Goal: Information Seeking & Learning: Learn about a topic

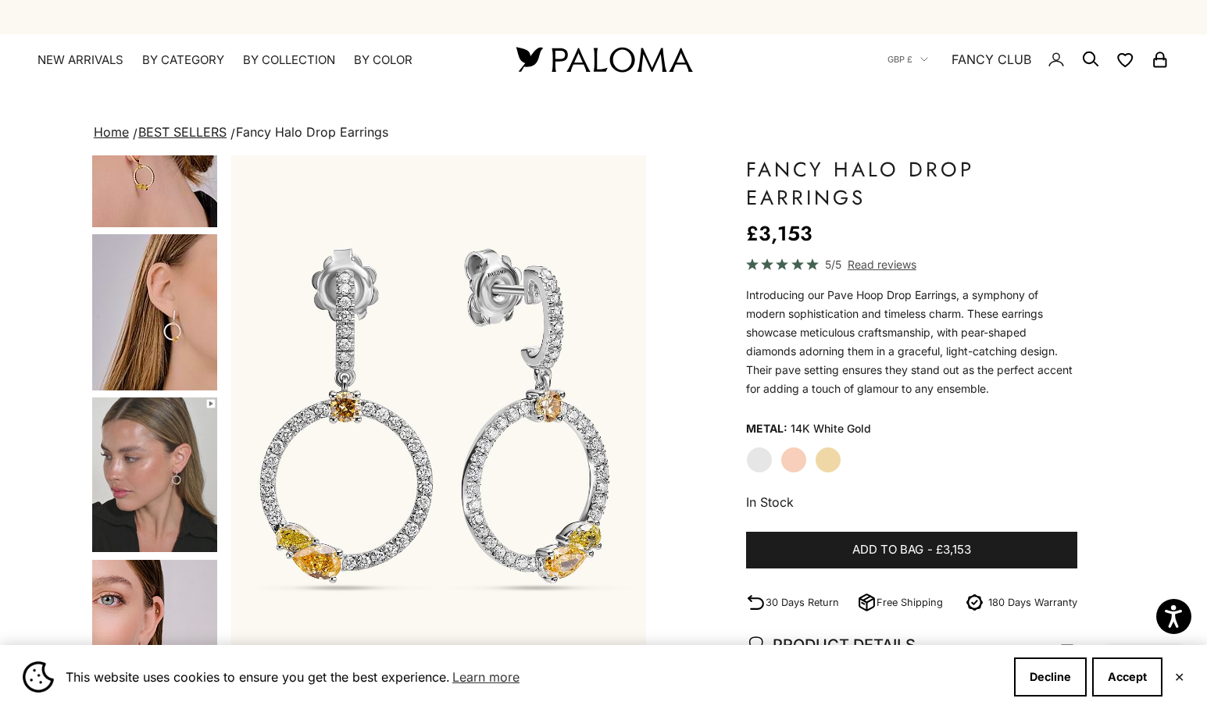
scroll to position [246, 0]
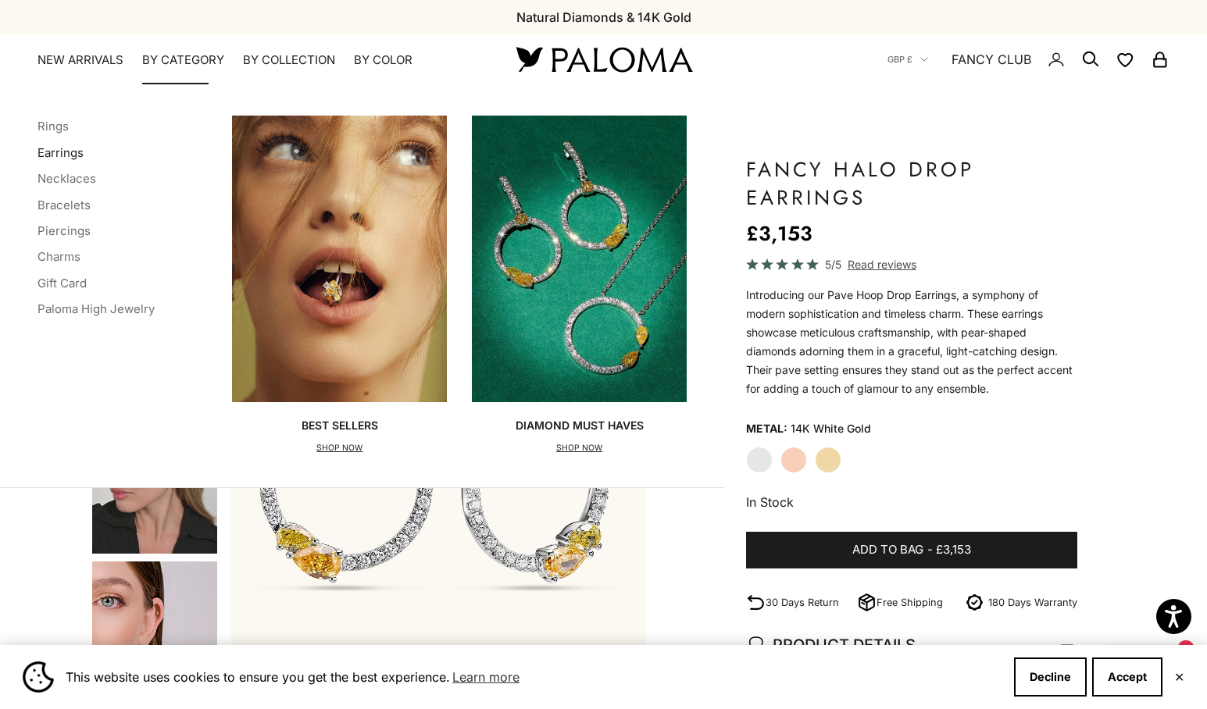
click at [69, 159] on link "Earrings" at bounding box center [60, 152] width 46 height 15
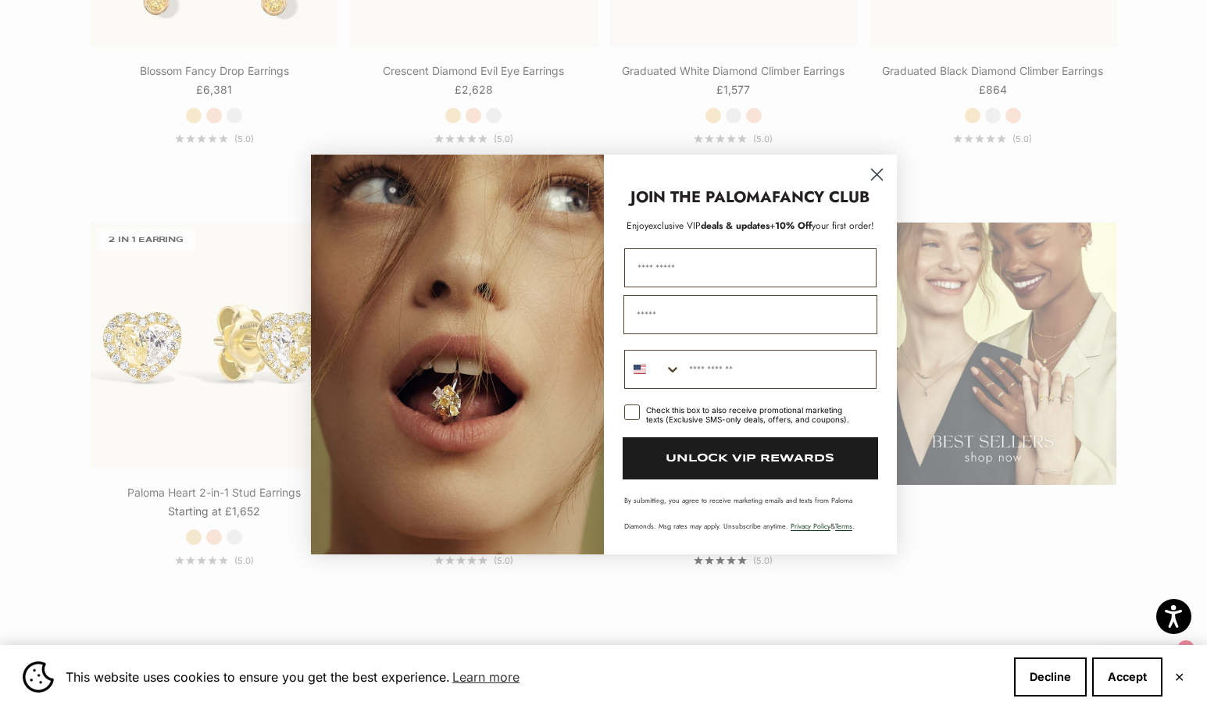
scroll to position [2104, 0]
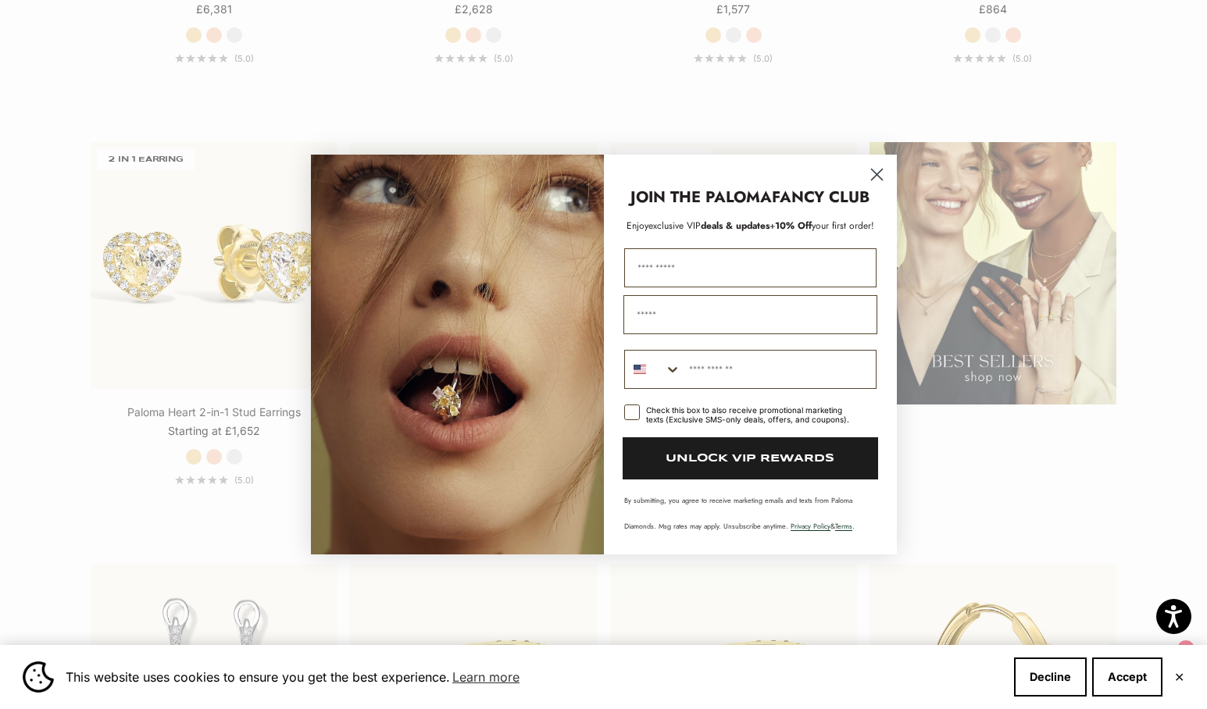
click at [881, 173] on circle "Close dialog" at bounding box center [876, 175] width 26 height 26
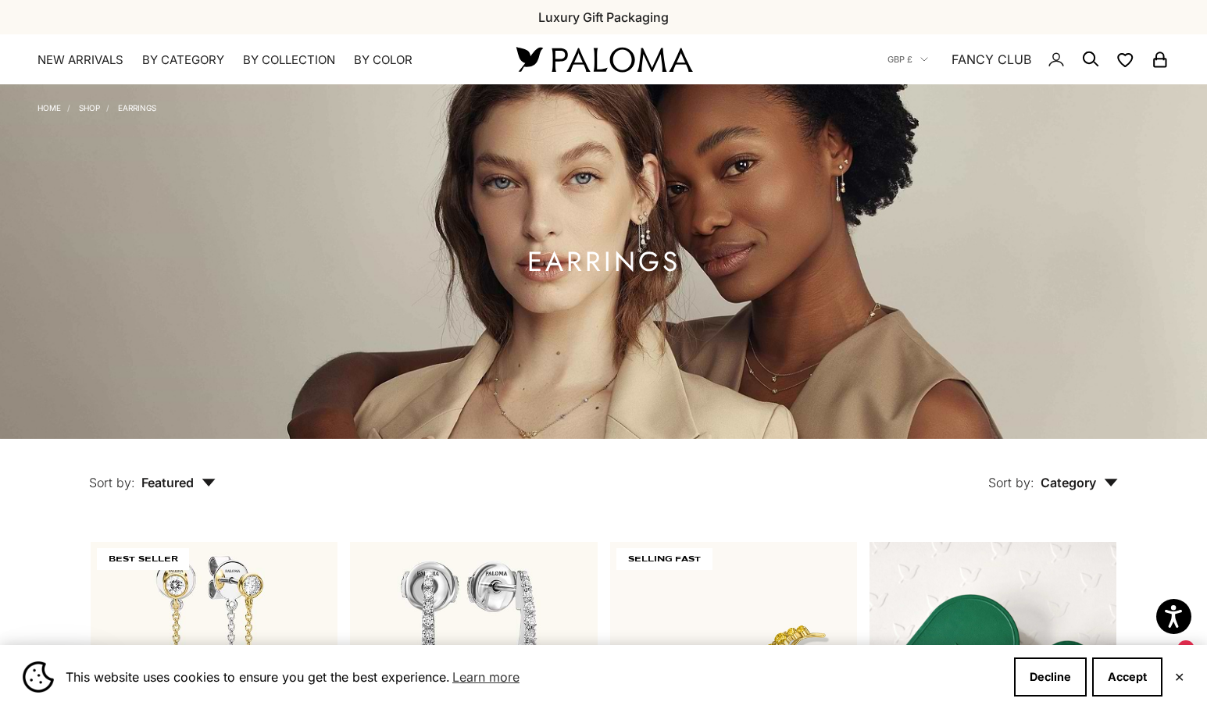
scroll to position [0, 0]
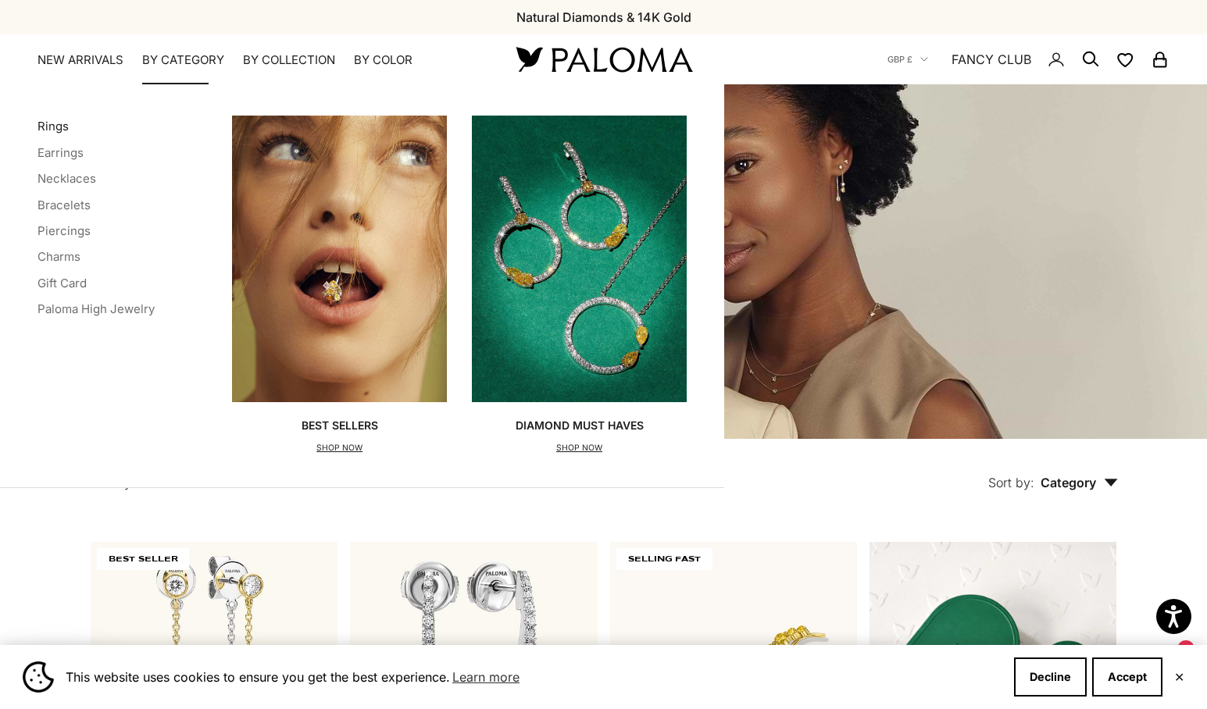
click at [49, 132] on link "Rings" at bounding box center [52, 126] width 31 height 15
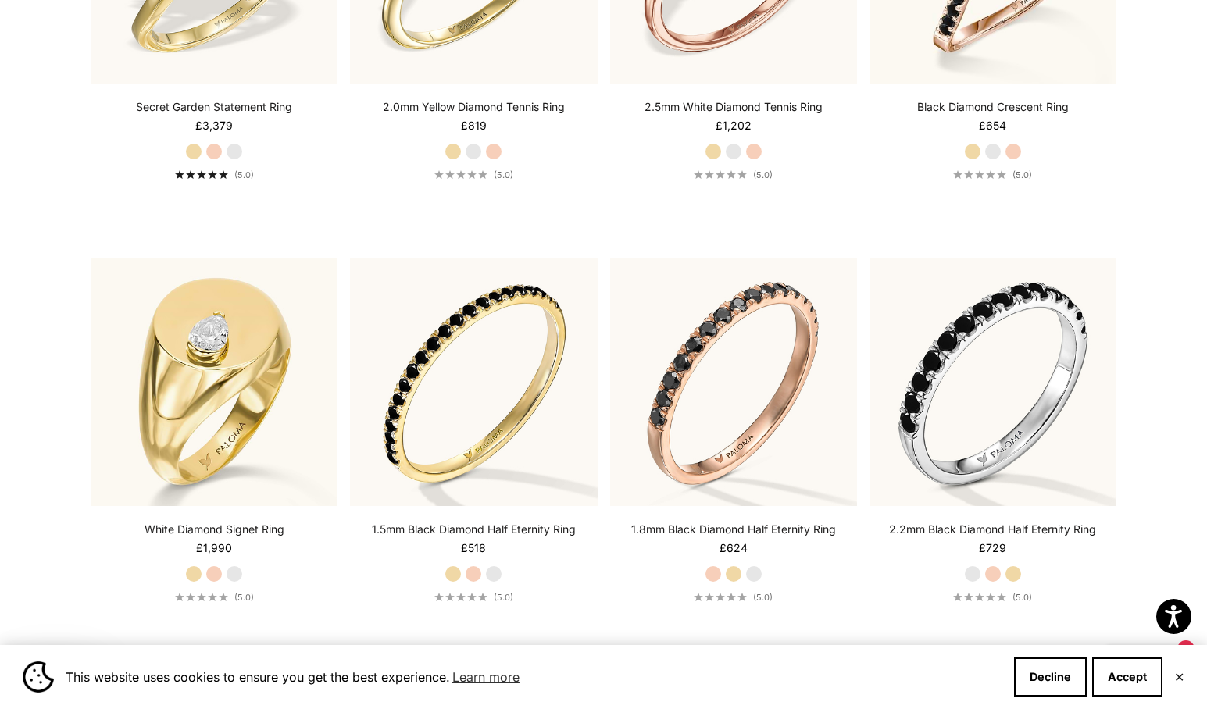
scroll to position [3733, 0]
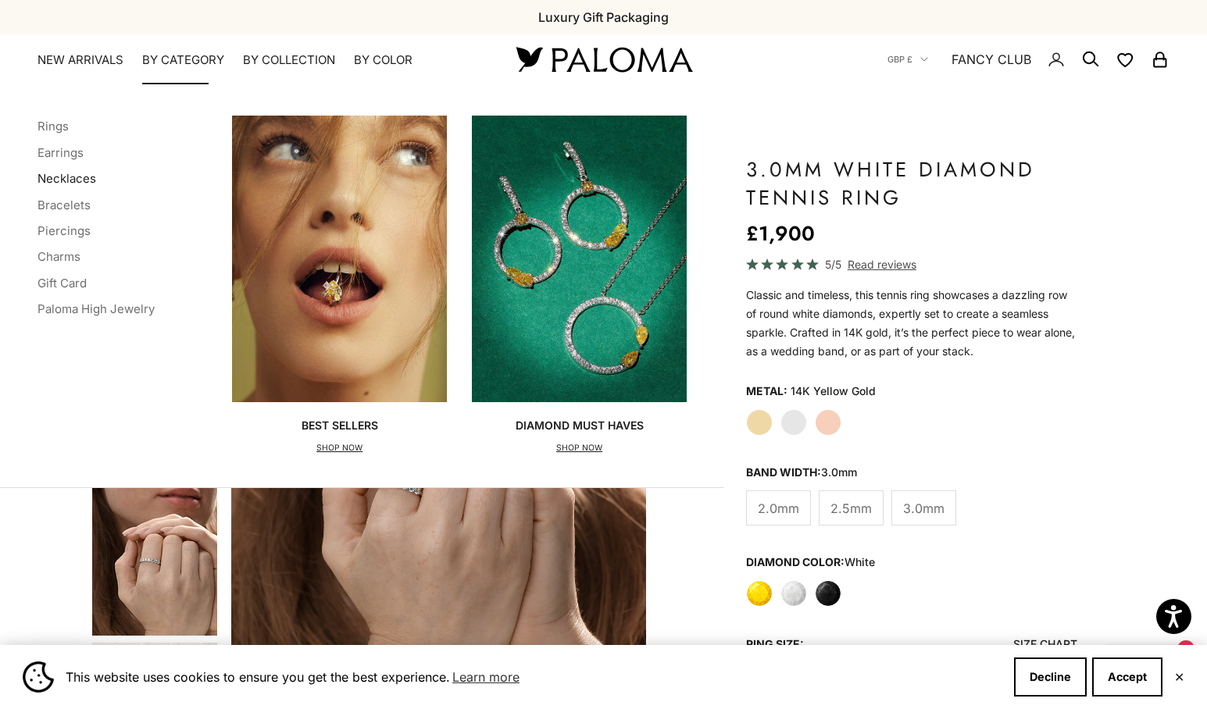
click at [55, 177] on link "Necklaces" at bounding box center [66, 178] width 59 height 15
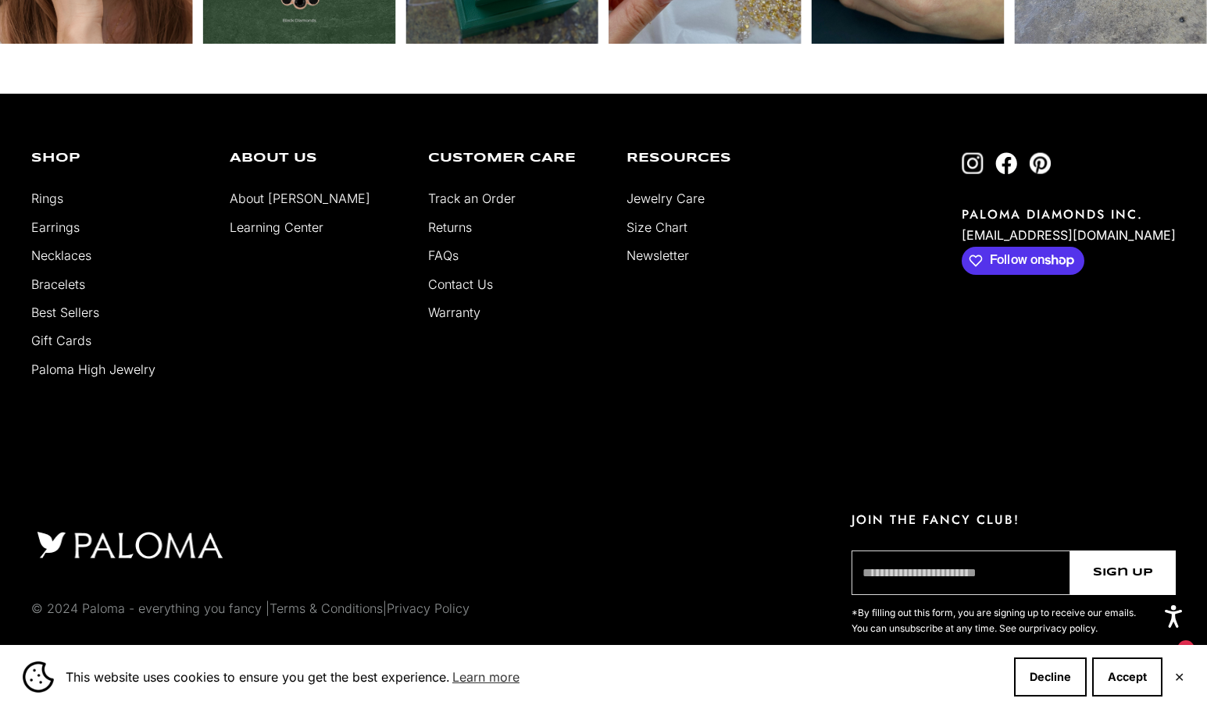
scroll to position [2934, 0]
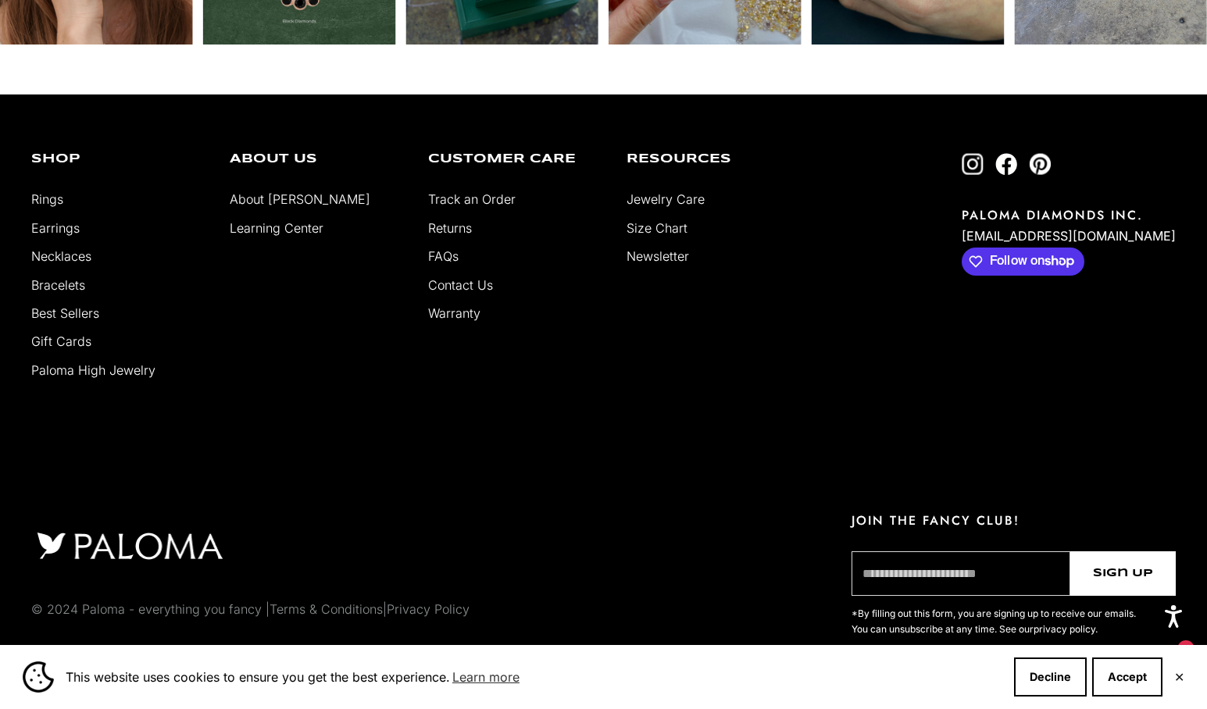
click at [284, 205] on link "About [PERSON_NAME]" at bounding box center [300, 199] width 141 height 16
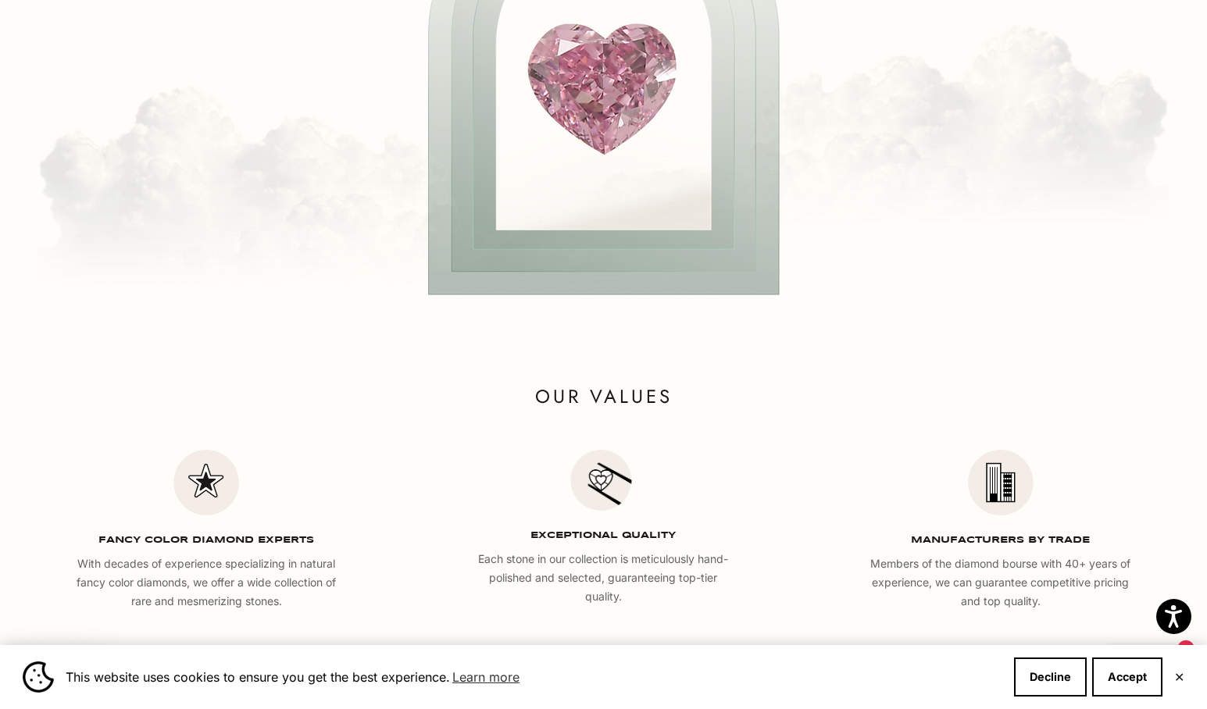
scroll to position [2215, 0]
